Goal: Information Seeking & Learning: Learn about a topic

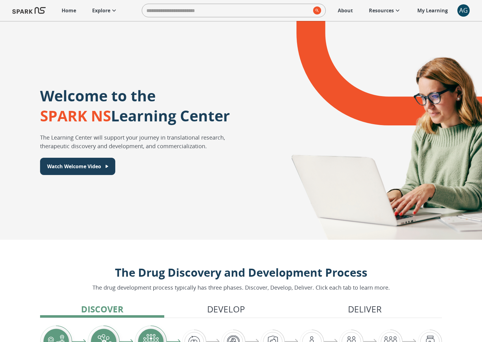
click at [103, 10] on p "Explore" at bounding box center [101, 10] width 18 height 7
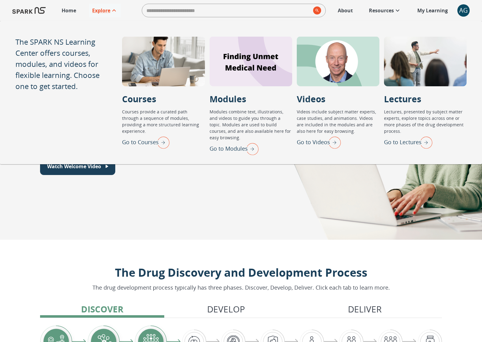
click at [254, 146] on img "Go to Modules" at bounding box center [250, 149] width 15 height 16
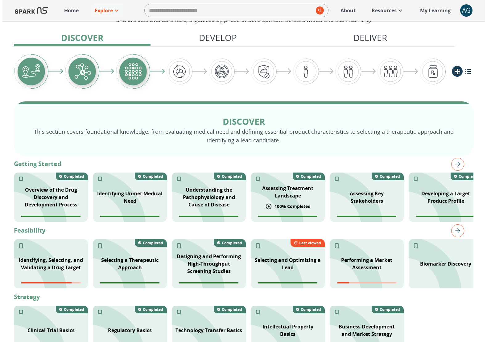
scroll to position [79, 0]
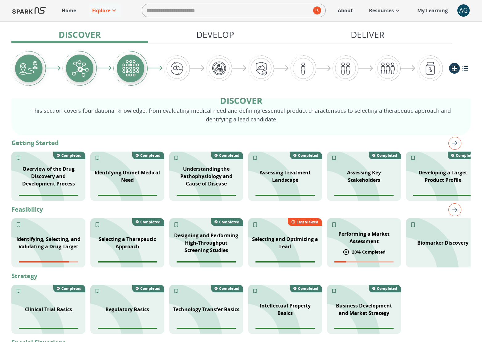
click at [368, 245] on div "Performing a Market Assessment" at bounding box center [364, 238] width 74 height 22
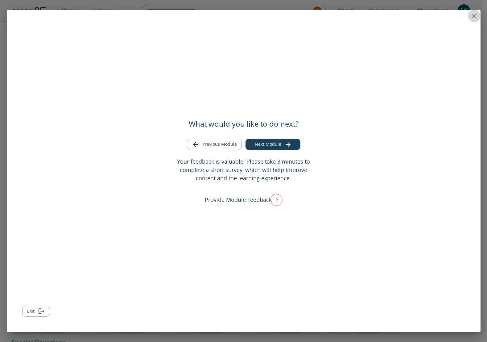
click at [476, 18] on icon "close" at bounding box center [473, 15] width 7 height 7
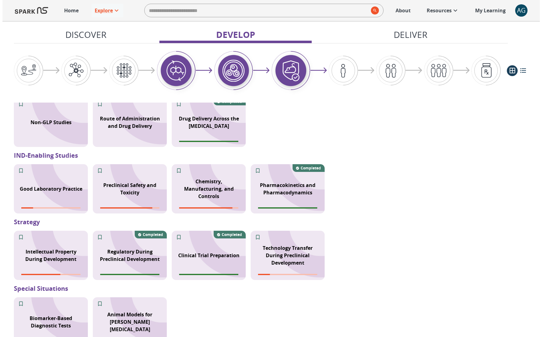
scroll to position [536, 0]
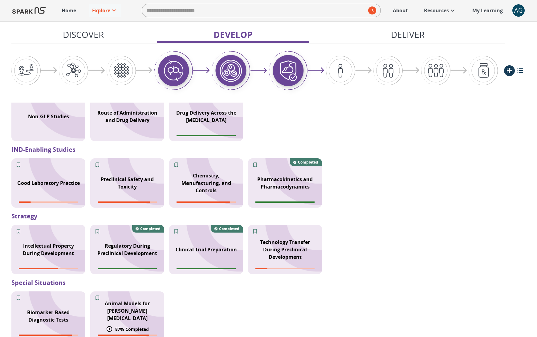
click at [125, 316] on p "Animal Models for [PERSON_NAME][MEDICAL_DATA]" at bounding box center [127, 311] width 67 height 22
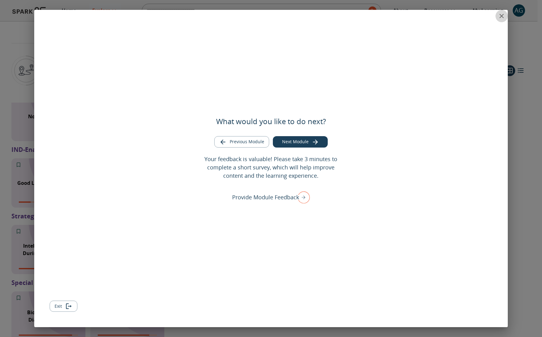
click at [486, 18] on button "close" at bounding box center [501, 16] width 12 height 12
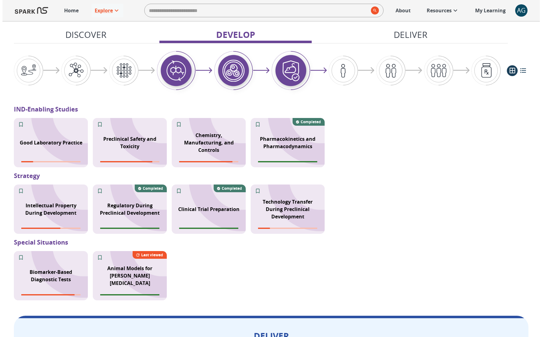
scroll to position [578, 0]
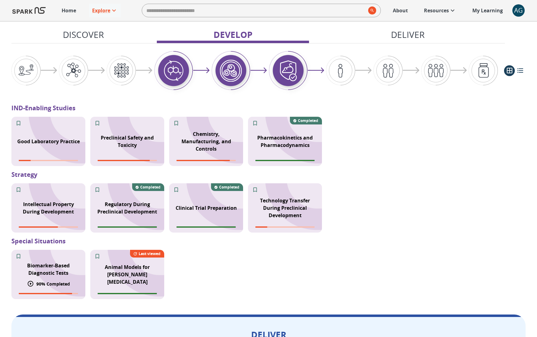
click at [65, 282] on p "90 % Completed" at bounding box center [53, 284] width 34 height 6
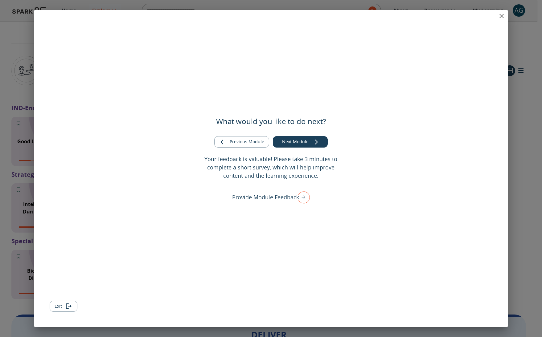
click at [486, 16] on icon "close" at bounding box center [501, 15] width 7 height 7
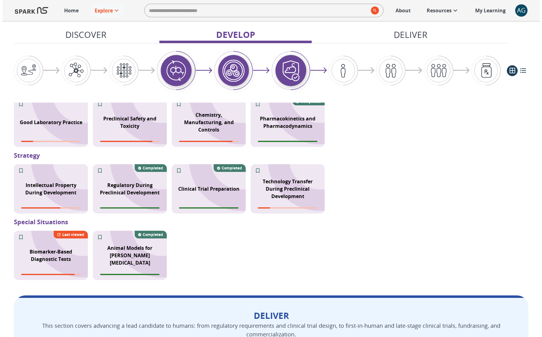
scroll to position [733, 0]
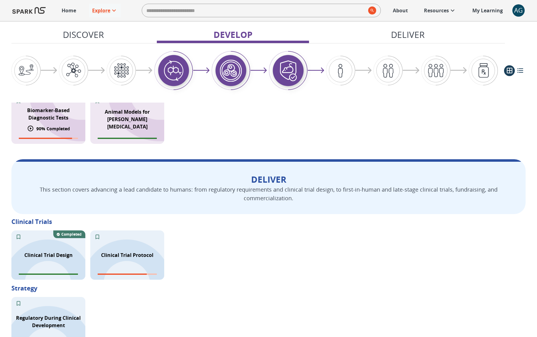
click at [43, 113] on p "Biomarker-Based Diagnostic Tests" at bounding box center [48, 114] width 67 height 15
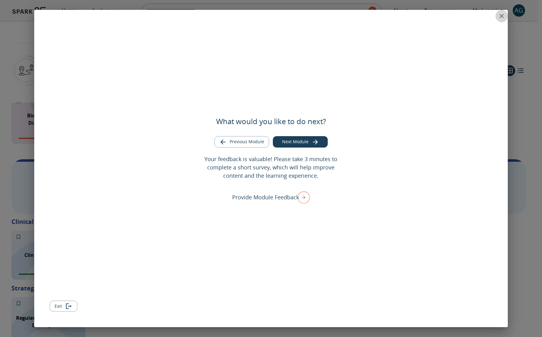
click at [486, 14] on icon "close" at bounding box center [501, 15] width 7 height 7
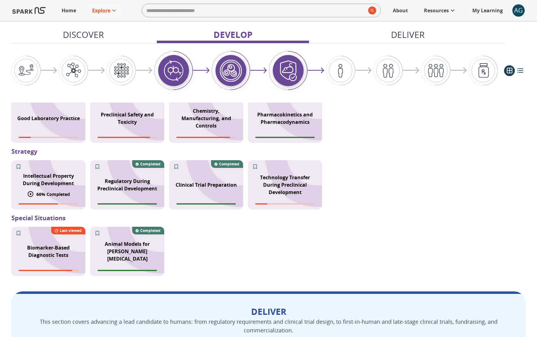
scroll to position [613, 0]
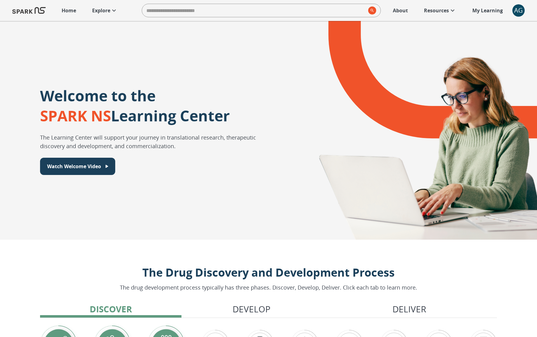
click at [106, 12] on p "Explore" at bounding box center [101, 10] width 18 height 7
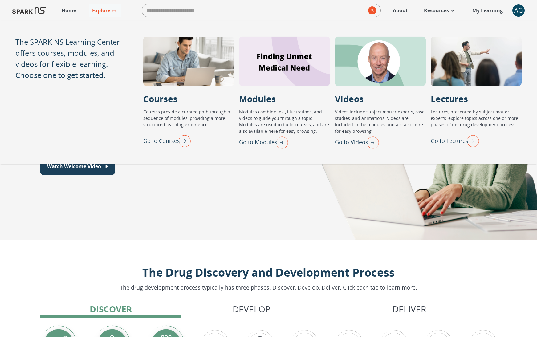
click at [477, 143] on img "Go to Lectures" at bounding box center [471, 141] width 15 height 16
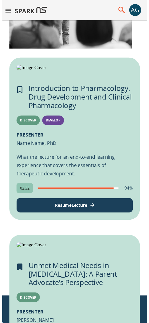
scroll to position [153, 0]
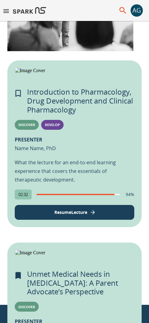
click at [18, 98] on icon "Add to My Learning" at bounding box center [18, 93] width 9 height 9
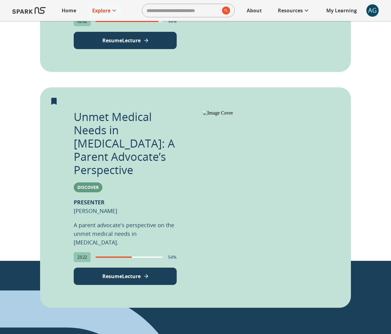
scroll to position [360, 0]
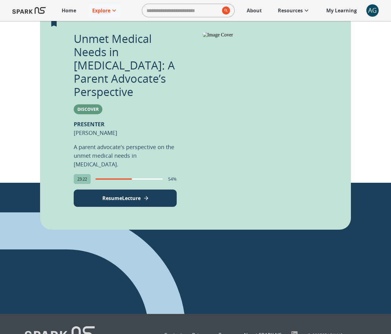
click at [87, 142] on p "A parent advocate's perspective on the unmet medical needs in [MEDICAL_DATA]." at bounding box center [125, 155] width 103 height 26
click at [164, 142] on p "A parent advocate's perspective on the unmet medical needs in [MEDICAL_DATA]." at bounding box center [125, 155] width 103 height 26
drag, startPoint x: 163, startPoint y: 143, endPoint x: 70, endPoint y: 136, distance: 93.4
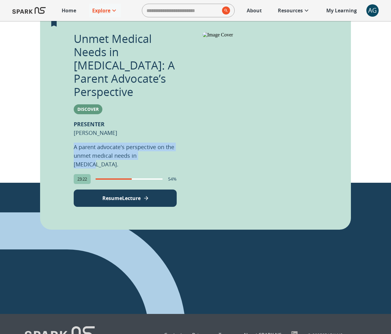
click at [70, 136] on div "Unmet Medical Needs in Autism: A Parent Advocate’s Perspective Discover PRESENT…" at bounding box center [195, 119] width 311 height 220
click at [170, 145] on p "A parent advocate's perspective on the unmet medical needs in [MEDICAL_DATA]." at bounding box center [125, 155] width 103 height 26
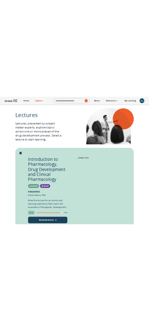
scroll to position [13, 0]
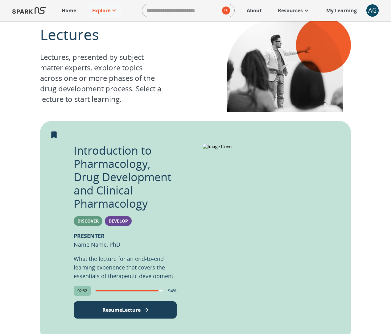
click at [290, 149] on img at bounding box center [267, 147] width 129 height 6
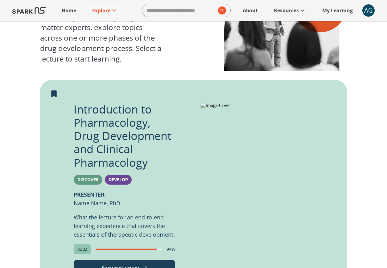
scroll to position [52, 0]
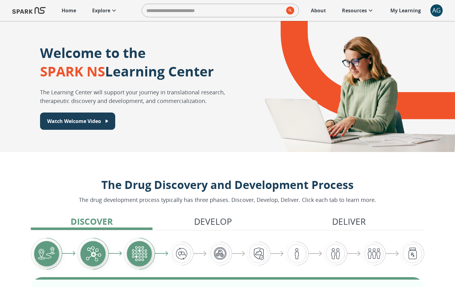
click at [107, 9] on p "Explore" at bounding box center [101, 10] width 18 height 7
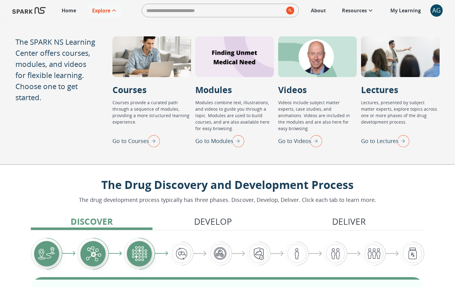
click at [157, 141] on img "Go to Courses" at bounding box center [152, 141] width 15 height 16
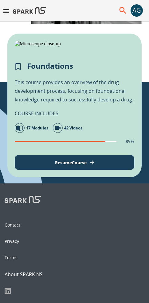
scroll to position [178, 0]
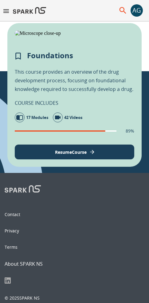
click at [45, 60] on p "Foundations" at bounding box center [50, 55] width 46 height 10
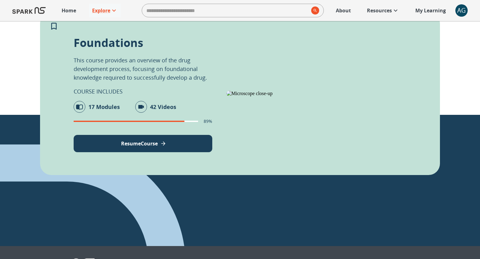
scroll to position [0, 0]
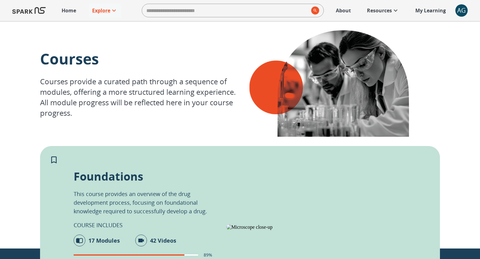
click at [154, 149] on div "Foundations This course provides an overview of the drug development process, f…" at bounding box center [240, 227] width 400 height 162
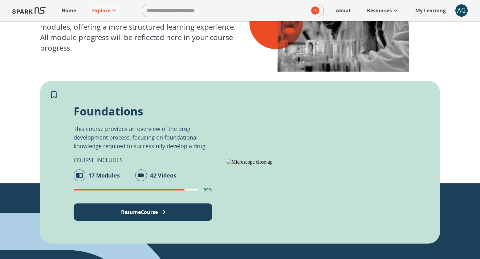
scroll to position [67, 0]
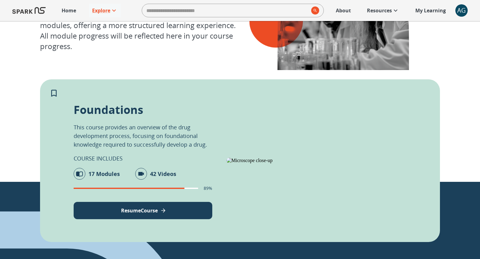
click at [131, 110] on p "Foundations" at bounding box center [109, 109] width 70 height 15
click at [130, 126] on p "This course provides an overview of the drug development process, focusing on f…" at bounding box center [143, 136] width 139 height 26
click at [120, 113] on p "Foundations" at bounding box center [109, 109] width 70 height 15
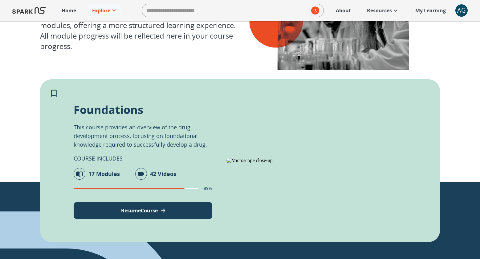
click at [120, 113] on p "Foundations" at bounding box center [109, 109] width 70 height 15
click at [115, 10] on icon at bounding box center [113, 10] width 7 height 7
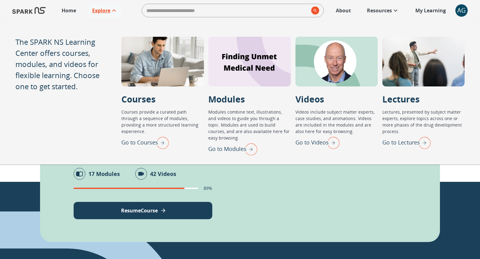
click at [430, 143] on img "Go to Lectures" at bounding box center [422, 142] width 15 height 16
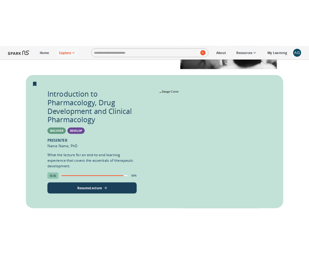
scroll to position [117, 0]
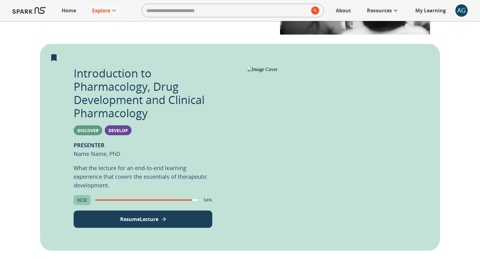
click at [114, 72] on p "Introduction to Pharmacology, Drug Development and Clinical Pharmacology" at bounding box center [143, 93] width 139 height 53
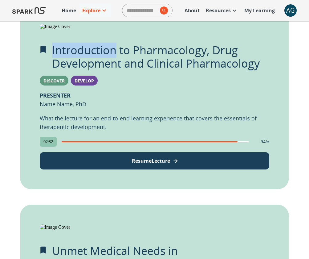
click at [103, 10] on icon at bounding box center [103, 10] width 7 height 7
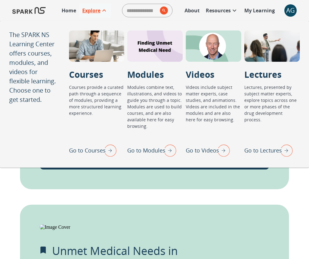
click at [113, 149] on img "Go to Courses" at bounding box center [108, 150] width 15 height 16
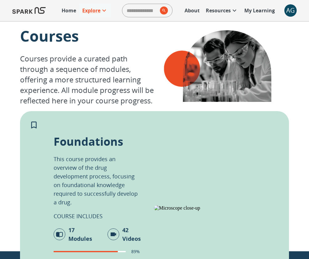
click at [84, 137] on p "Foundations" at bounding box center [89, 141] width 70 height 15
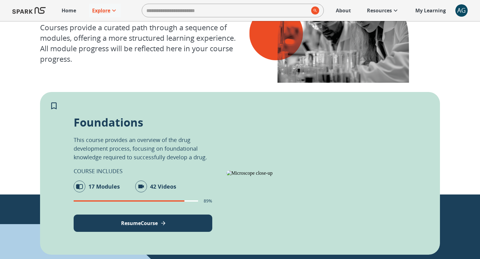
scroll to position [113, 0]
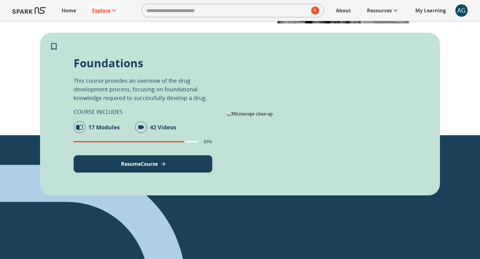
click at [114, 10] on icon at bounding box center [113, 10] width 7 height 7
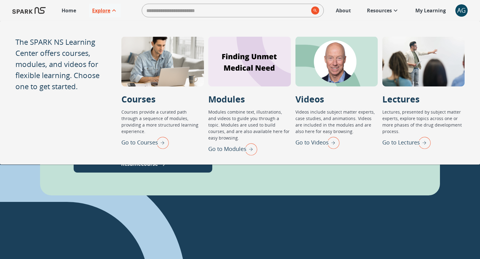
click at [425, 144] on img "Go to Lectures" at bounding box center [422, 142] width 15 height 16
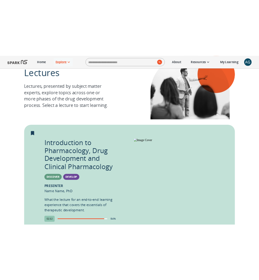
scroll to position [24, 0]
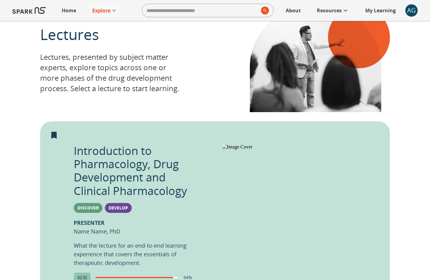
click at [102, 152] on p "Introduction to Pharmacology, Drug Development and Clinical Pharmacology" at bounding box center [133, 170] width 118 height 53
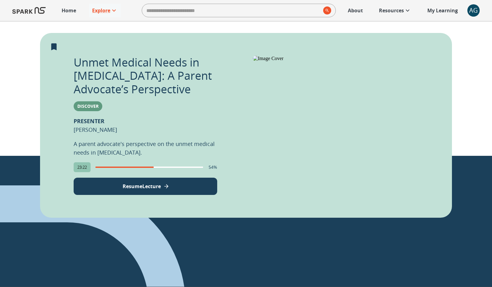
scroll to position [344, 0]
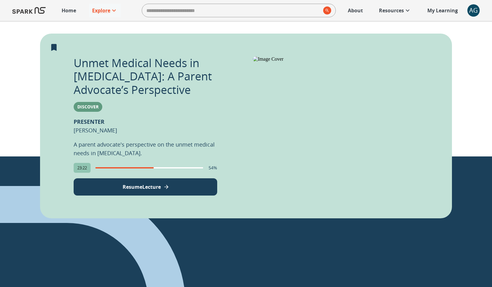
click at [108, 67] on p "Unmet Medical Needs in [MEDICAL_DATA]: A Parent Advocate’s Perspective" at bounding box center [146, 76] width 144 height 40
click at [95, 65] on p "Unmet Medical Needs in [MEDICAL_DATA]: A Parent Advocate’s Perspective" at bounding box center [146, 76] width 144 height 40
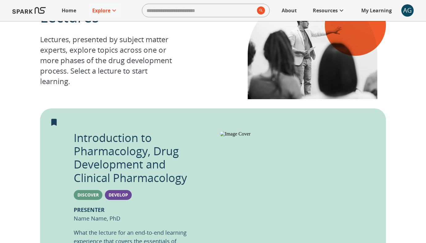
scroll to position [0, 0]
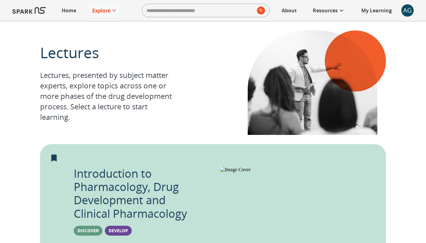
click at [64, 10] on p "Home" at bounding box center [69, 10] width 14 height 7
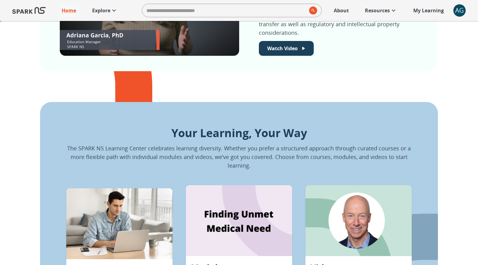
scroll to position [327, 0]
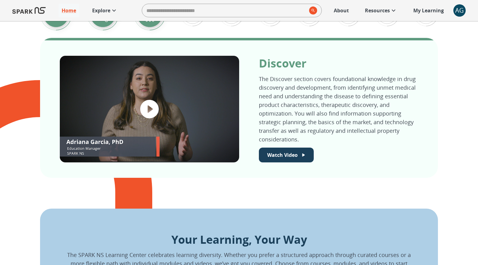
click at [117, 14] on icon at bounding box center [113, 10] width 7 height 7
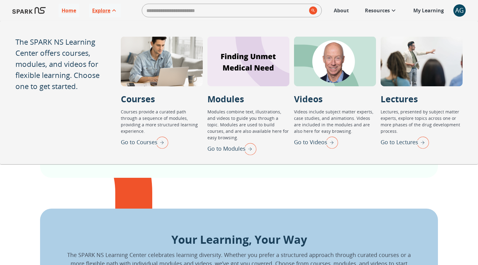
click at [423, 145] on img "Go to Lectures" at bounding box center [421, 142] width 15 height 16
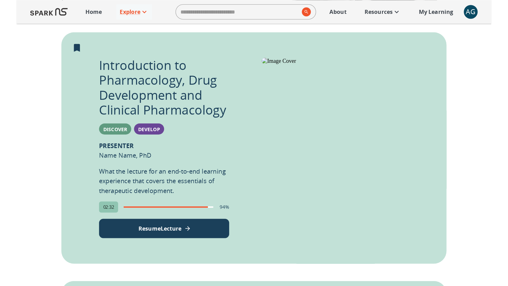
scroll to position [133, 0]
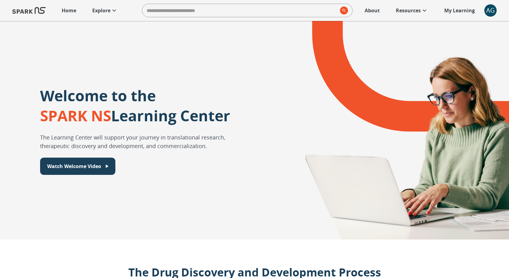
click at [110, 11] on div "Explore" at bounding box center [105, 10] width 26 height 7
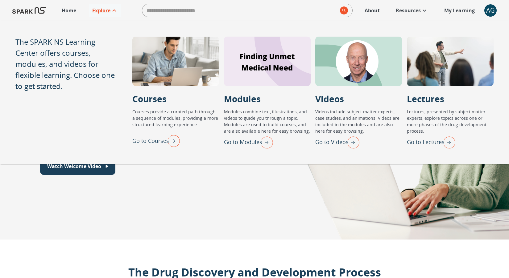
click at [454, 141] on img "Go to Lectures" at bounding box center [447, 142] width 15 height 16
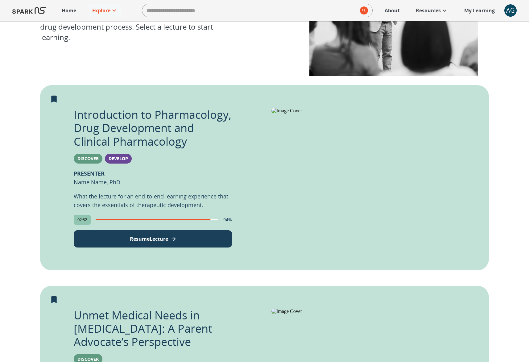
scroll to position [43, 0]
